Goal: Navigation & Orientation: Find specific page/section

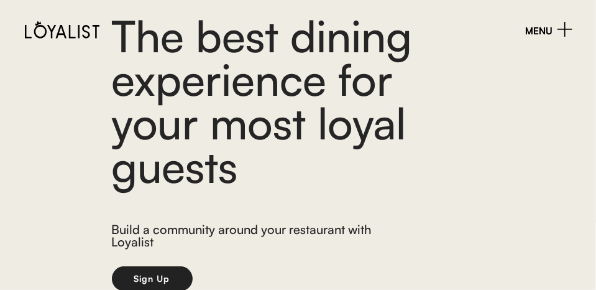
scroll to position [95, 0]
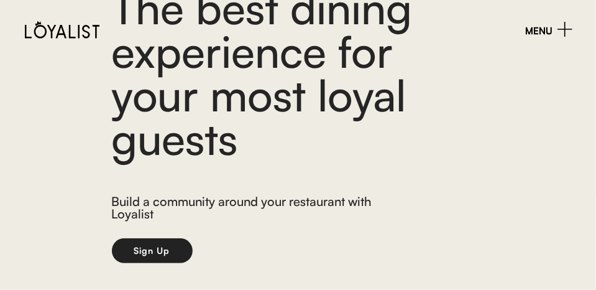
click at [168, 251] on button "Sign Up" at bounding box center [152, 250] width 81 height 25
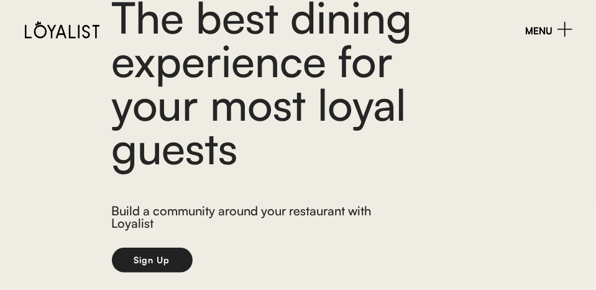
scroll to position [95, 0]
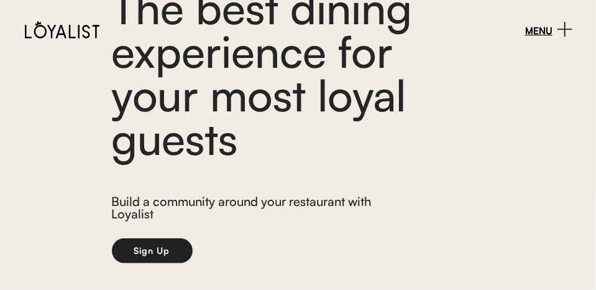
click at [542, 32] on div "MENU" at bounding box center [540, 30] width 28 height 9
